Goal: Information Seeking & Learning: Learn about a topic

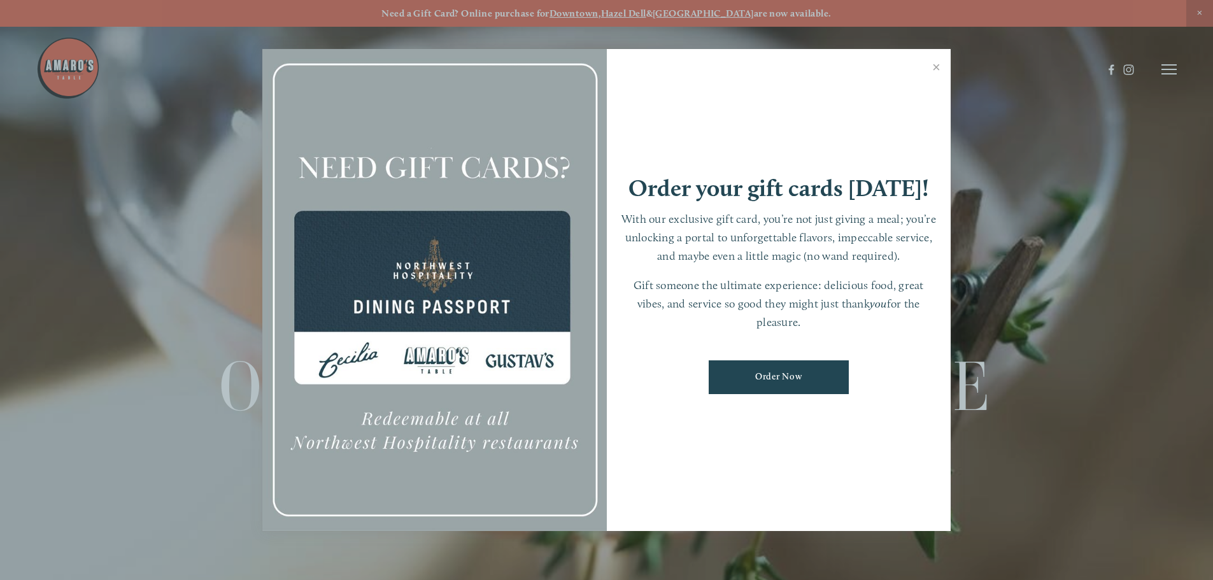
click at [931, 64] on link "Close" at bounding box center [936, 69] width 25 height 36
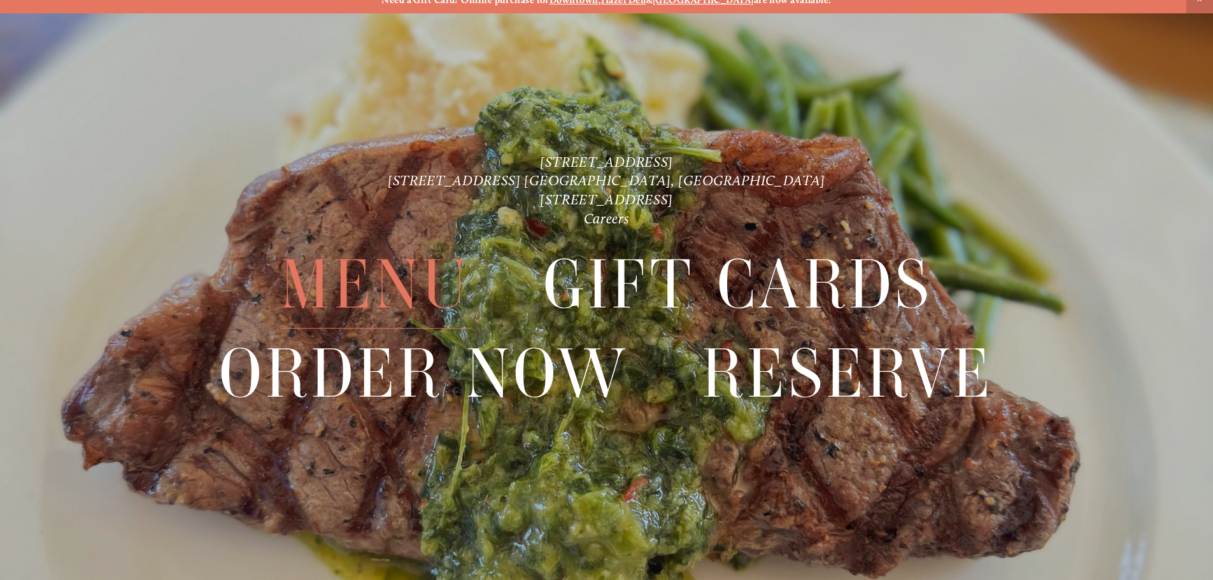
scroll to position [27, 0]
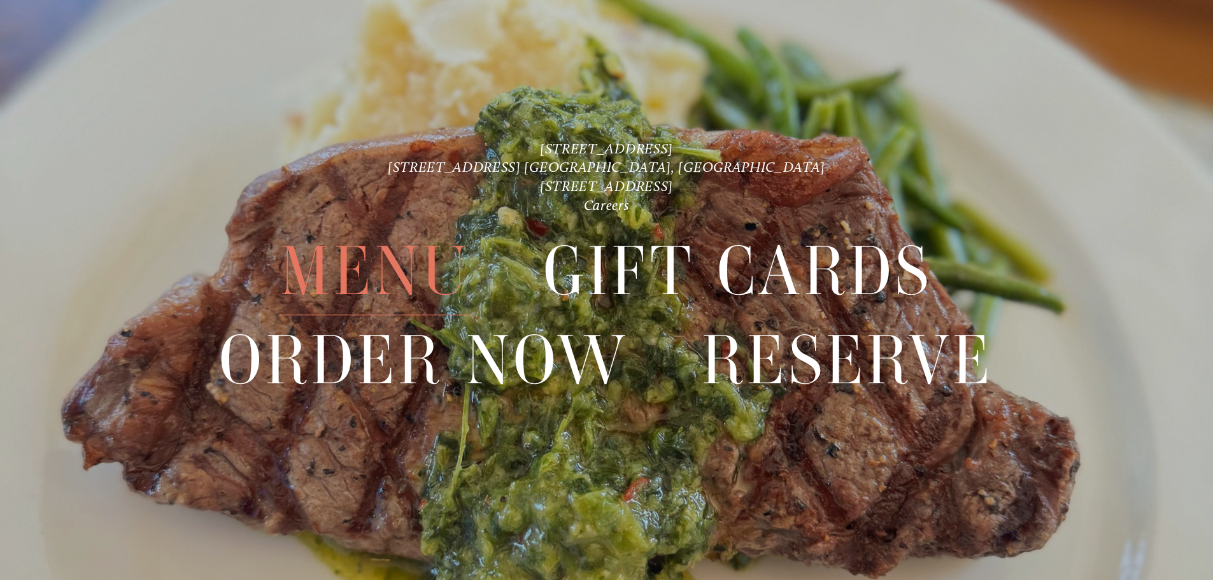
click at [365, 269] on span "Menu" at bounding box center [375, 272] width 190 height 88
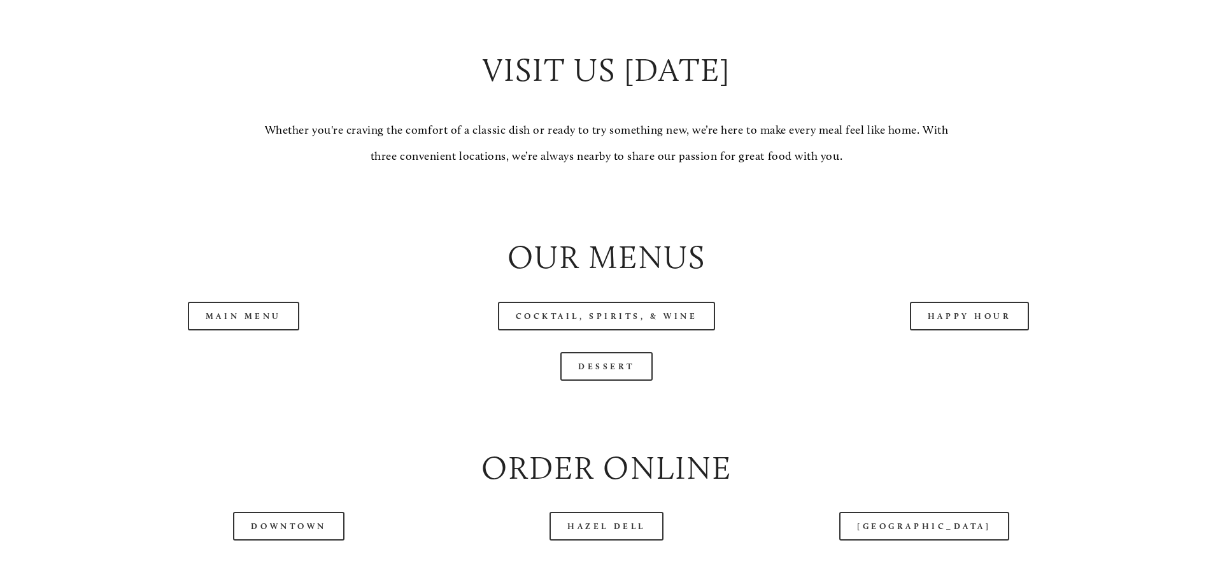
scroll to position [1337, 0]
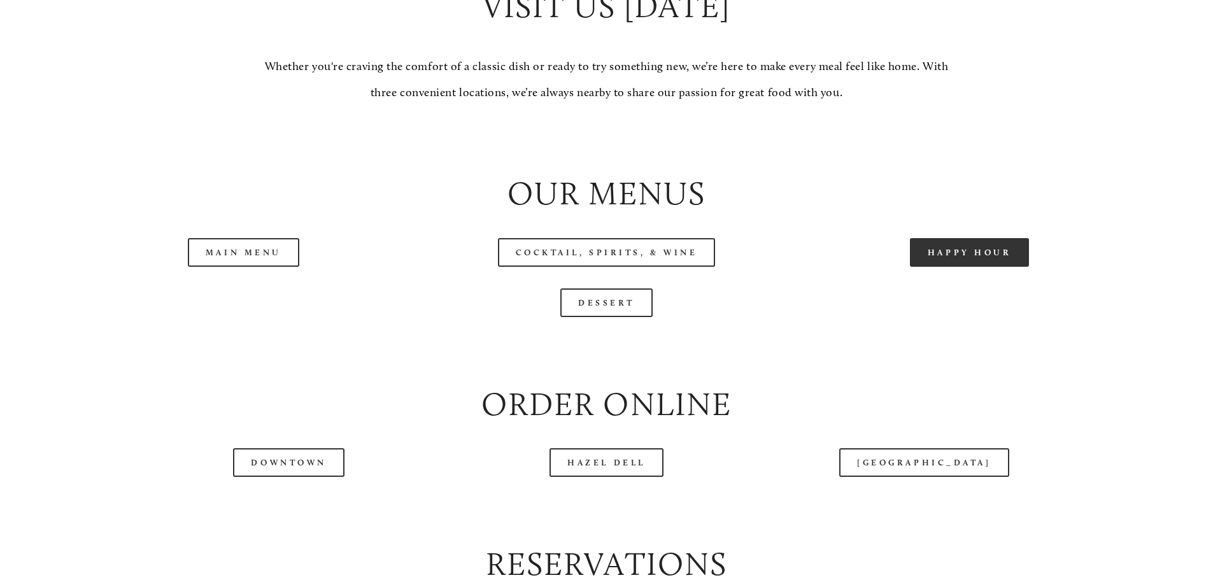
click at [944, 267] on link "Happy Hour" at bounding box center [970, 252] width 120 height 29
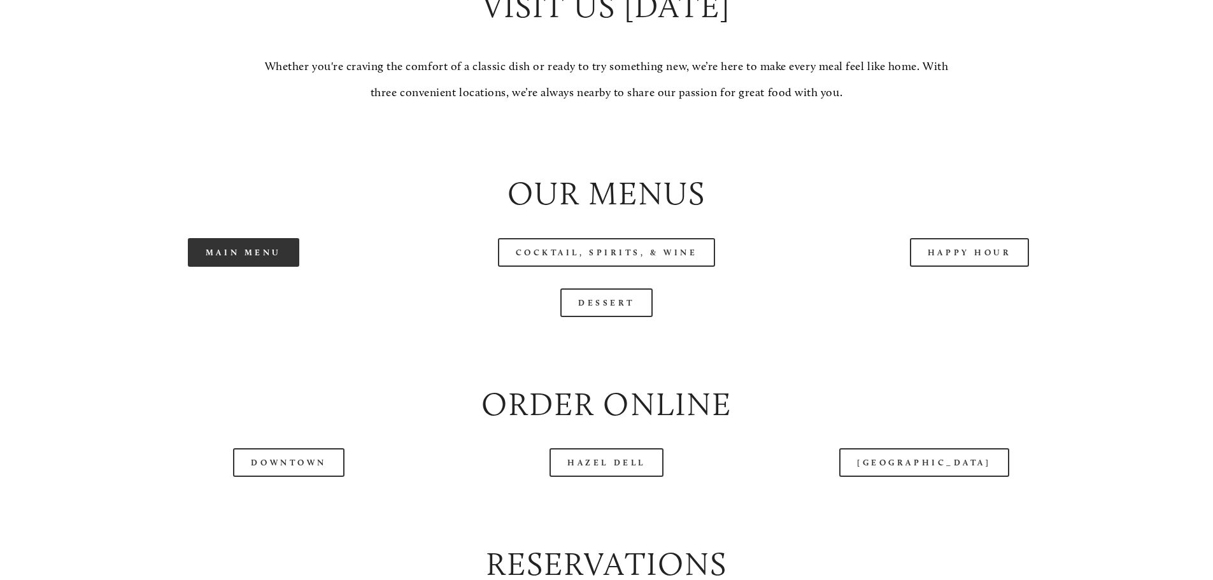
click at [271, 267] on link "Main Menu" at bounding box center [243, 252] width 111 height 29
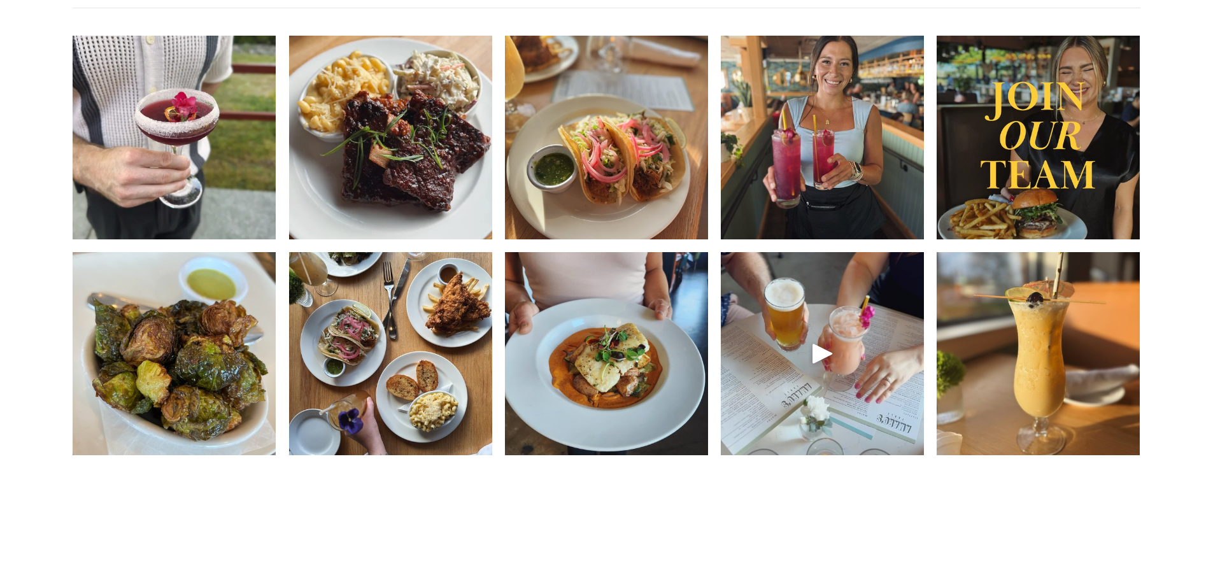
click at [610, 435] on img at bounding box center [606, 354] width 203 height 204
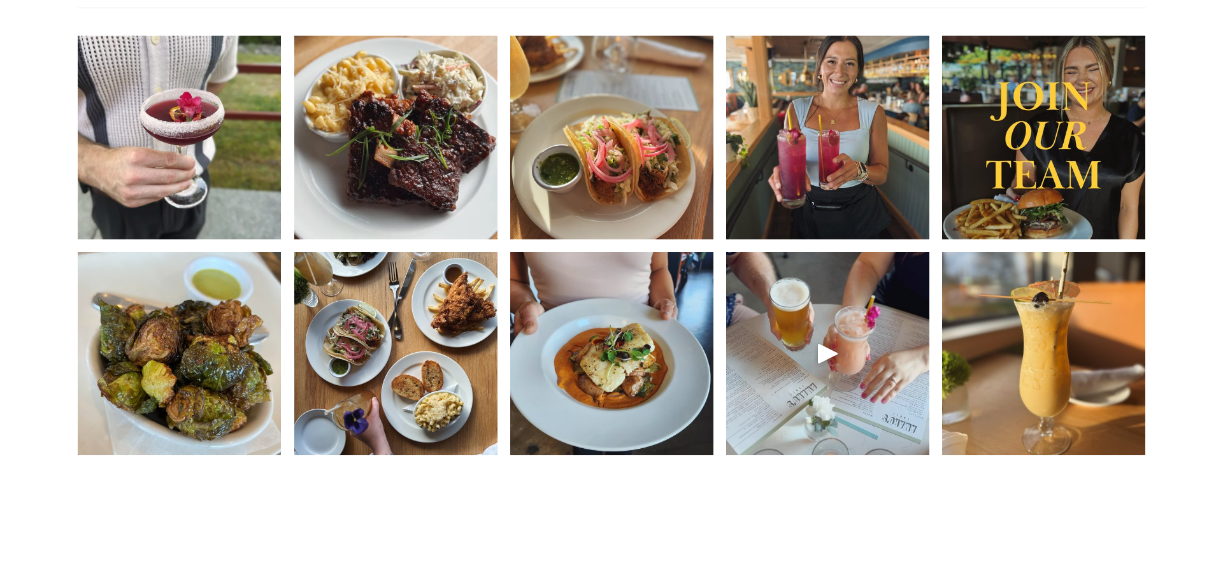
scroll to position [2004, 0]
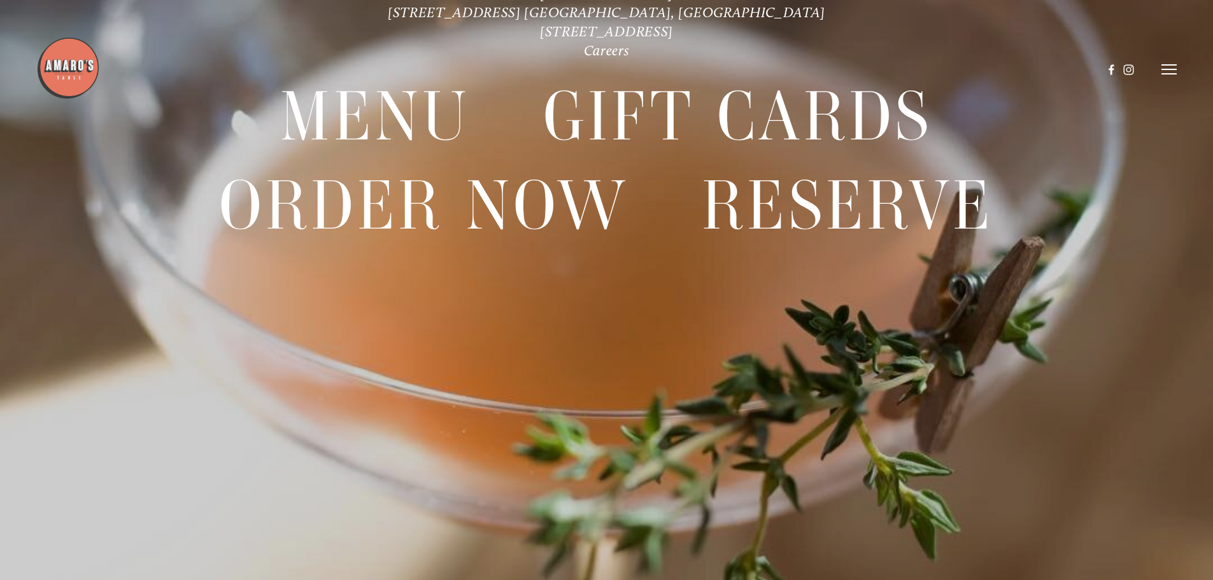
scroll to position [154, 0]
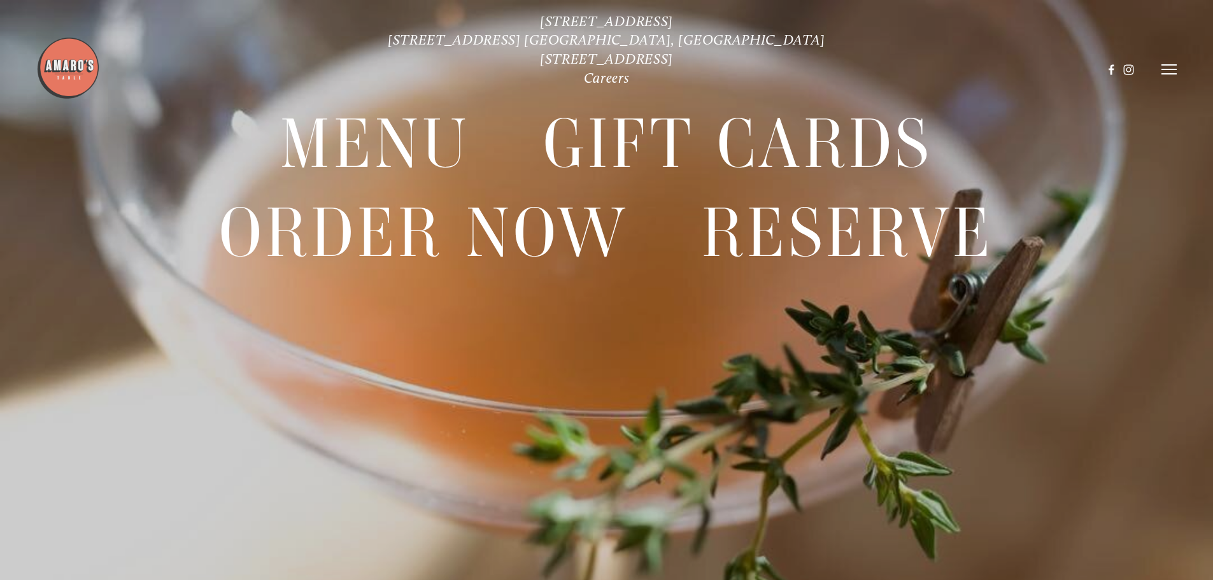
click at [629, 403] on div at bounding box center [606, 290] width 1213 height 580
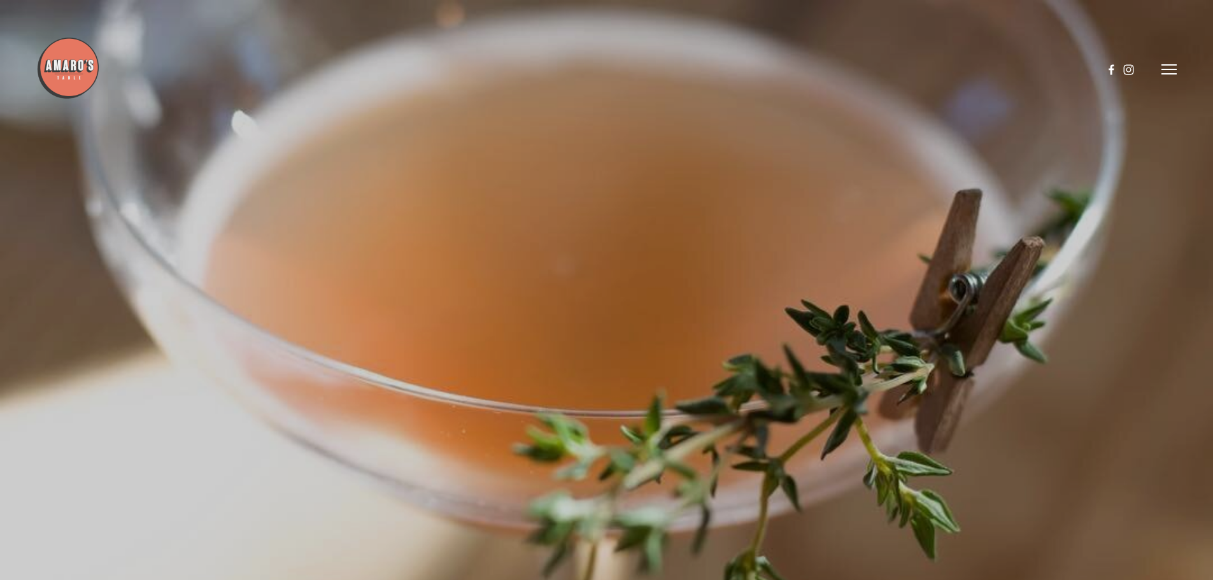
scroll to position [301, 0]
